Goal: Use online tool/utility: Use online tool/utility

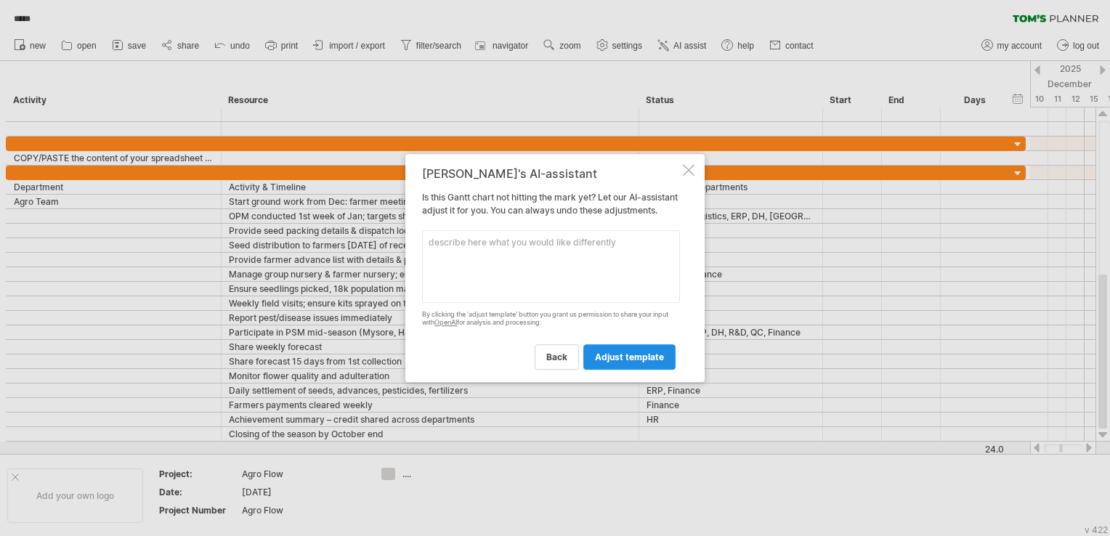
drag, startPoint x: 0, startPoint y: 0, endPoint x: 650, endPoint y: 360, distance: 742.6
click at [650, 360] on span "adjust template" at bounding box center [629, 357] width 69 height 11
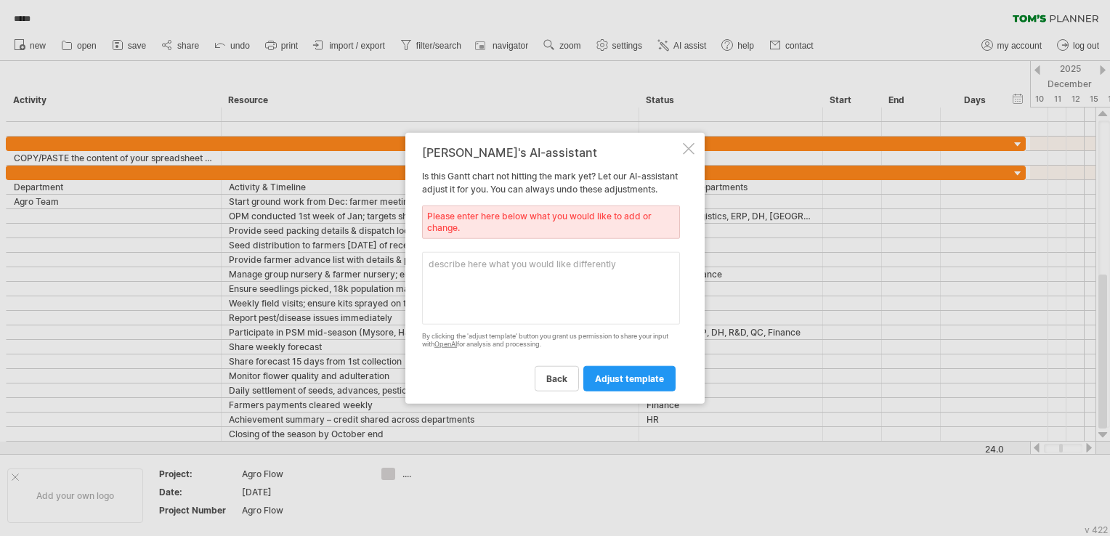
click at [558, 301] on textarea at bounding box center [551, 288] width 258 height 73
paste textarea "Department Activity & Timeline Supporting Departments Timeline Supporting Activ…"
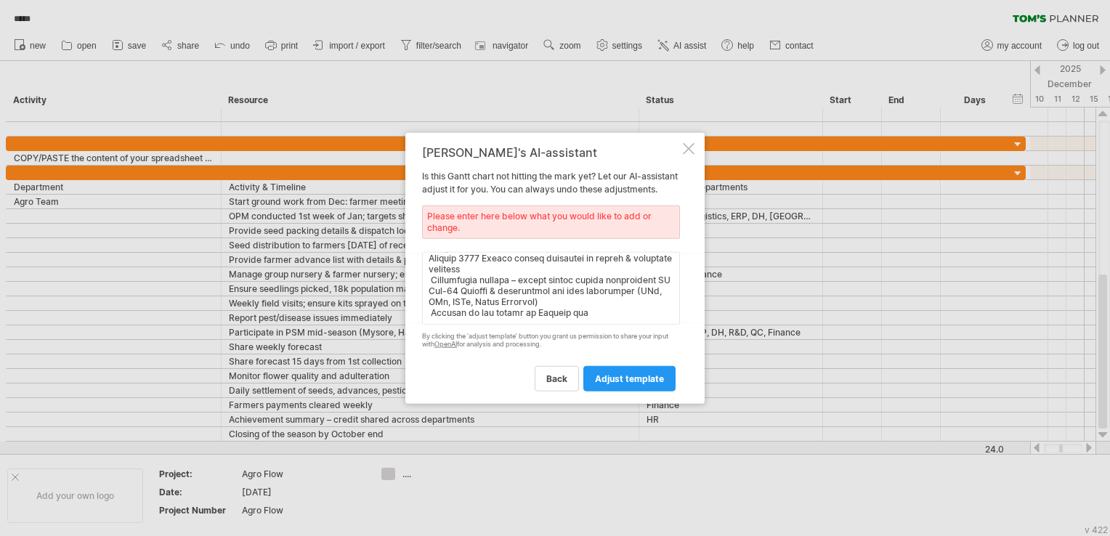
scroll to position [547, 0]
type textarea "Department Activity & Timeline Supporting Departments Timeline Supporting Activ…"
click at [656, 379] on span "adjust template" at bounding box center [629, 378] width 69 height 11
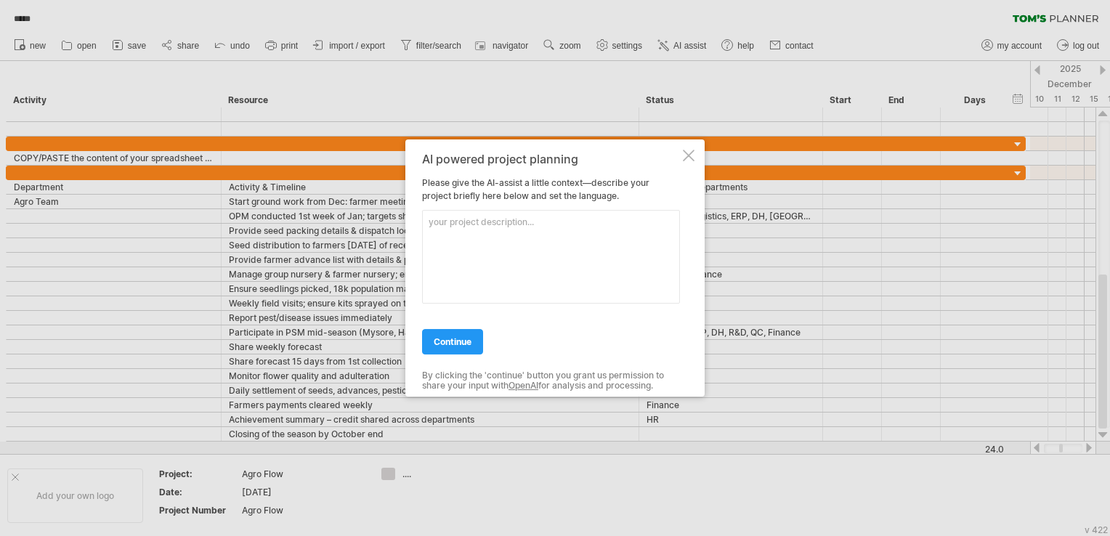
click at [546, 262] on textarea at bounding box center [551, 257] width 258 height 94
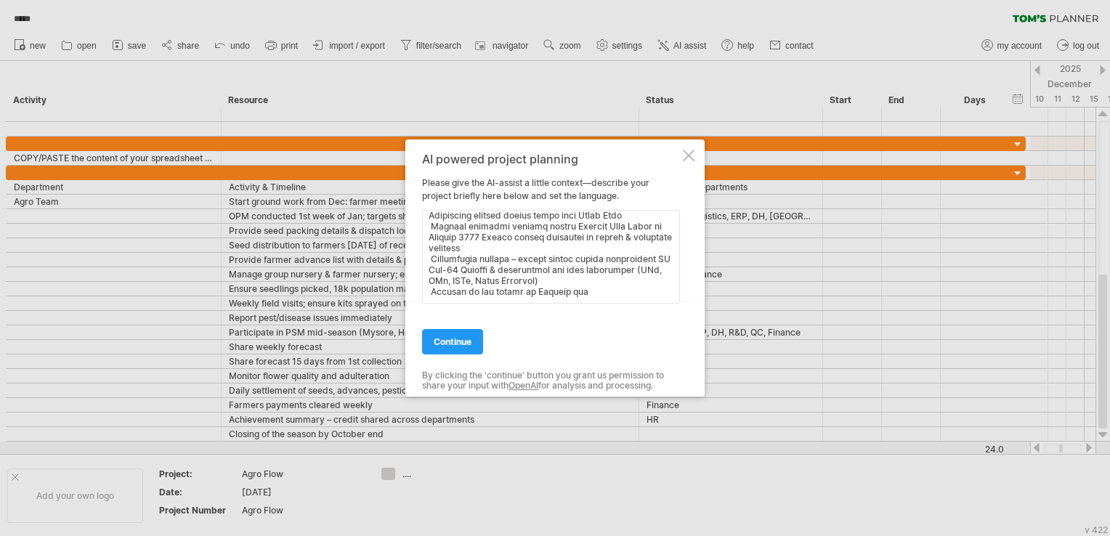
scroll to position [526, 0]
type textarea "Department Activity & Timeline Supporting Departments Timeline Supporting Activ…"
click at [441, 343] on span "continue" at bounding box center [453, 341] width 38 height 11
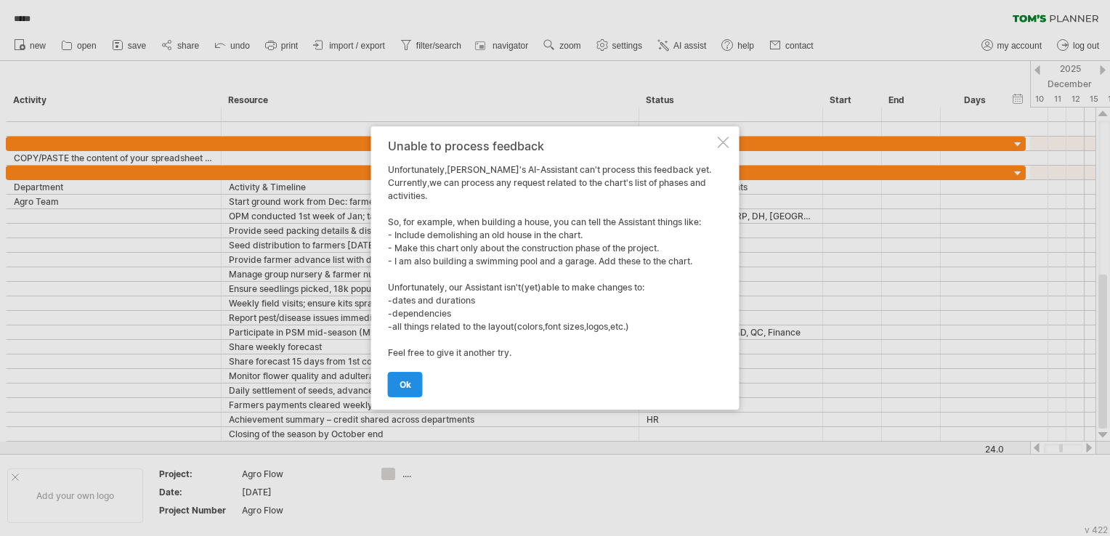
click at [404, 385] on span "ok" at bounding box center [406, 384] width 12 height 11
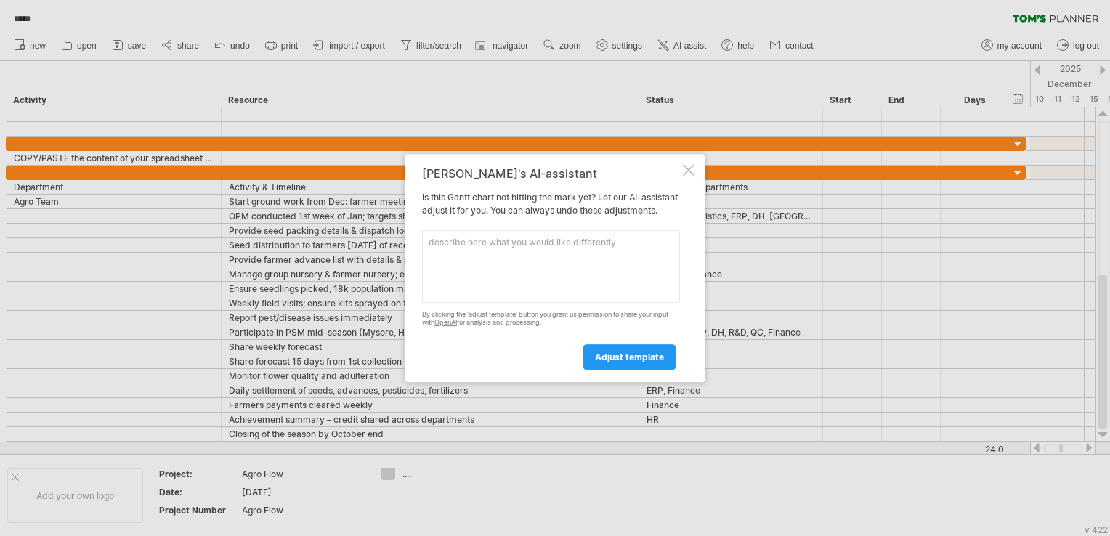
click at [690, 166] on div at bounding box center [689, 170] width 12 height 12
